Goal: Task Accomplishment & Management: Manage account settings

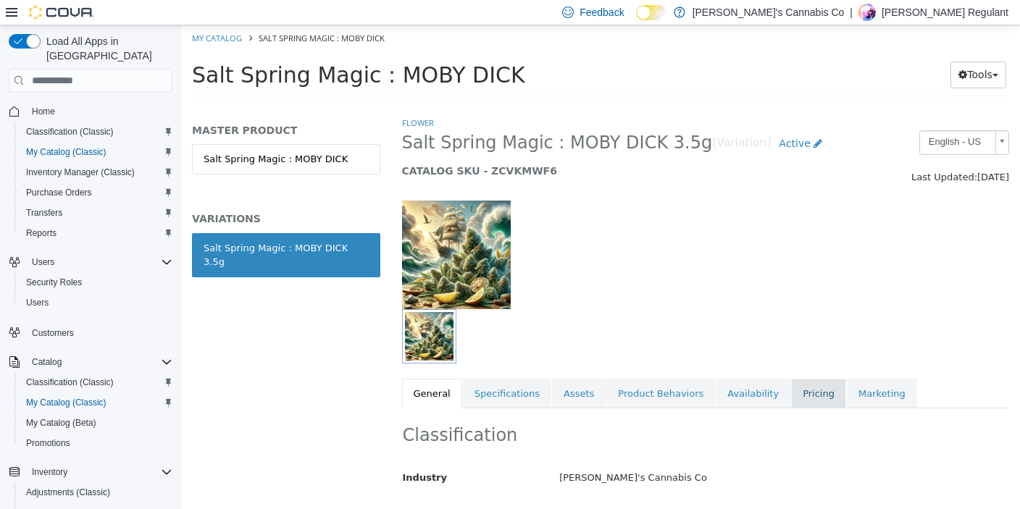
click at [791, 392] on link "Pricing" at bounding box center [818, 394] width 55 height 30
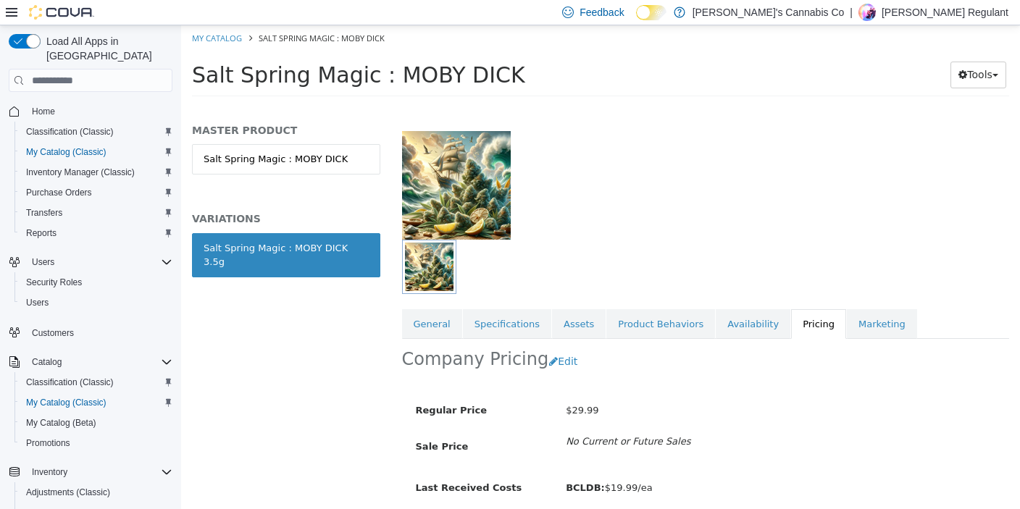
scroll to position [122, 0]
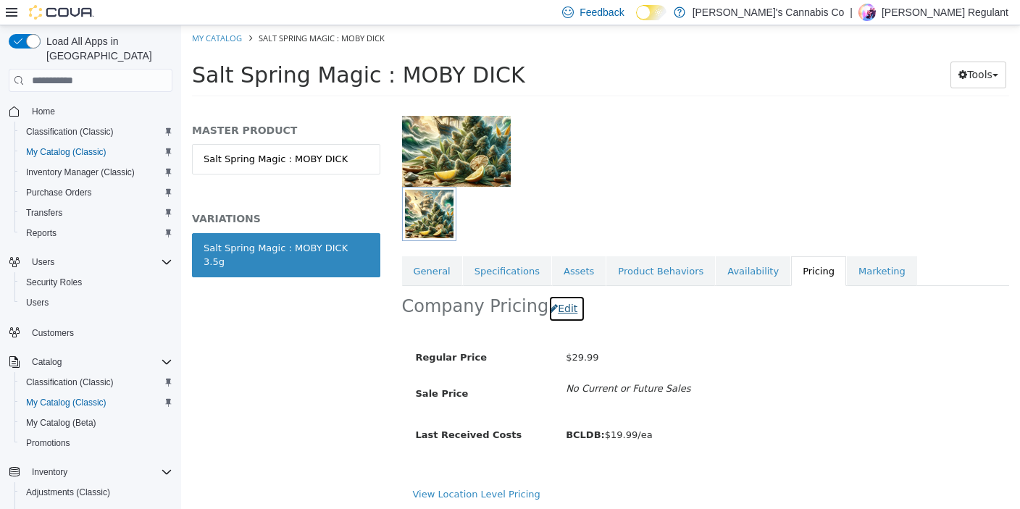
click at [555, 310] on button "Edit" at bounding box center [566, 308] width 37 height 27
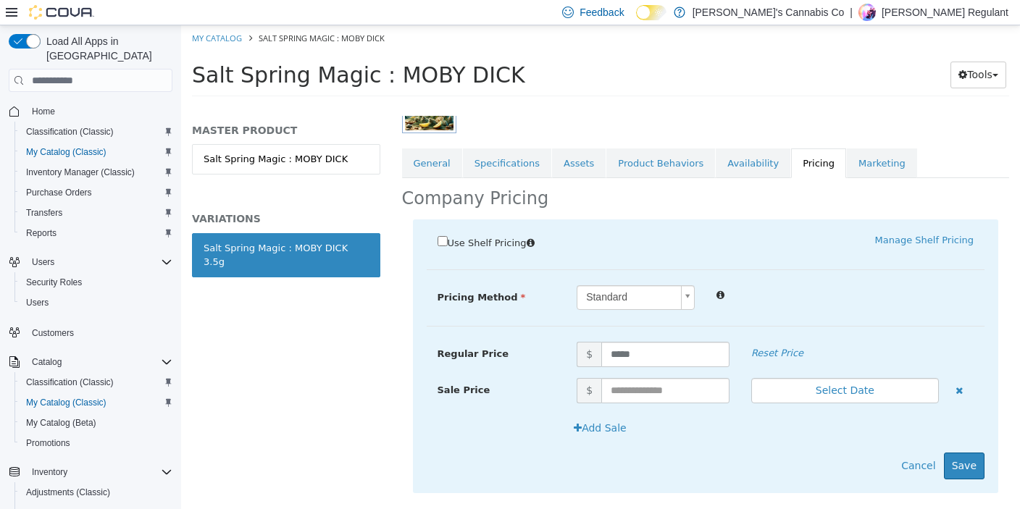
scroll to position [231, 0]
click at [642, 106] on body "Saving Bulk Changes... × My Catalog Salt Spring Magic : MOBY DICK Salt Spring M…" at bounding box center [600, 65] width 839 height 80
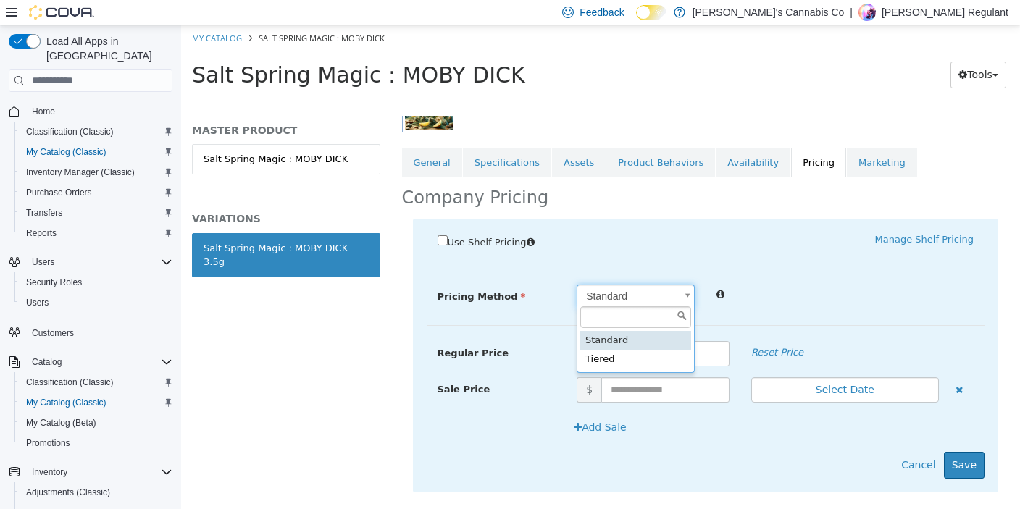
click at [655, 106] on body "Saving Bulk Changes... × My Catalog Salt Spring Magic : MOBY DICK Salt Spring M…" at bounding box center [600, 65] width 839 height 80
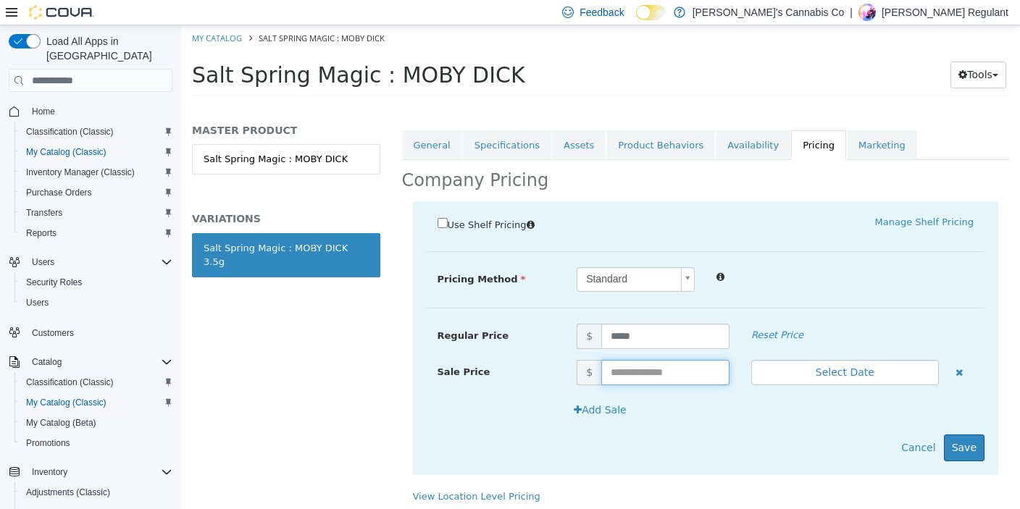
click at [658, 370] on input "text" at bounding box center [665, 372] width 128 height 25
type input "*****"
click at [766, 468] on div "Use Shelf Pricing    Manage Shelf Pricing Shelf Price Select a Shelf Price Shel…" at bounding box center [706, 338] width 586 height 274
